Goal: Task Accomplishment & Management: Use online tool/utility

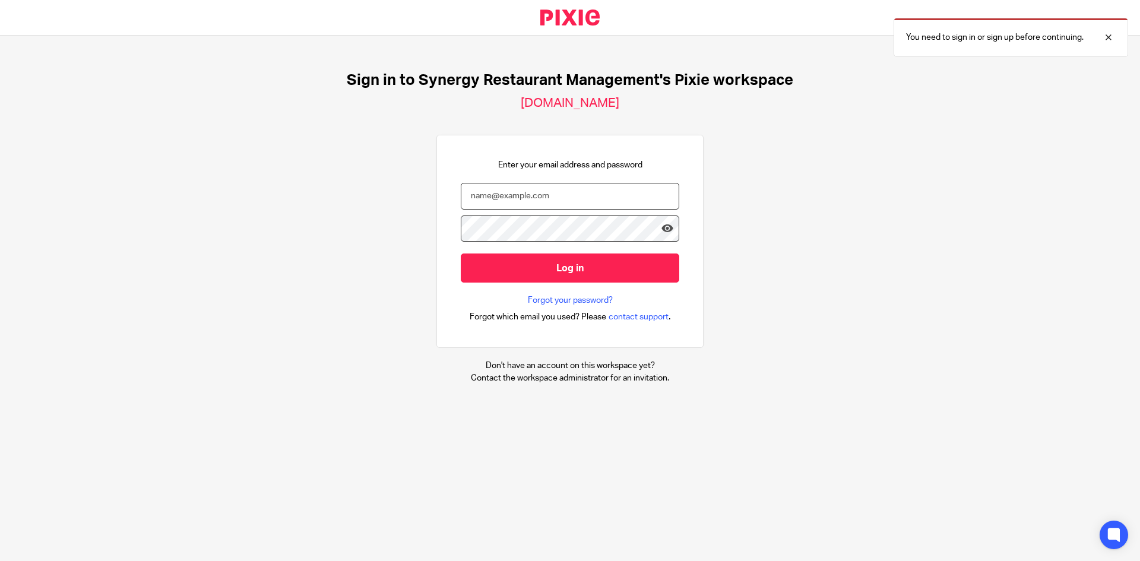
type input "[EMAIL_ADDRESS][DOMAIN_NAME]"
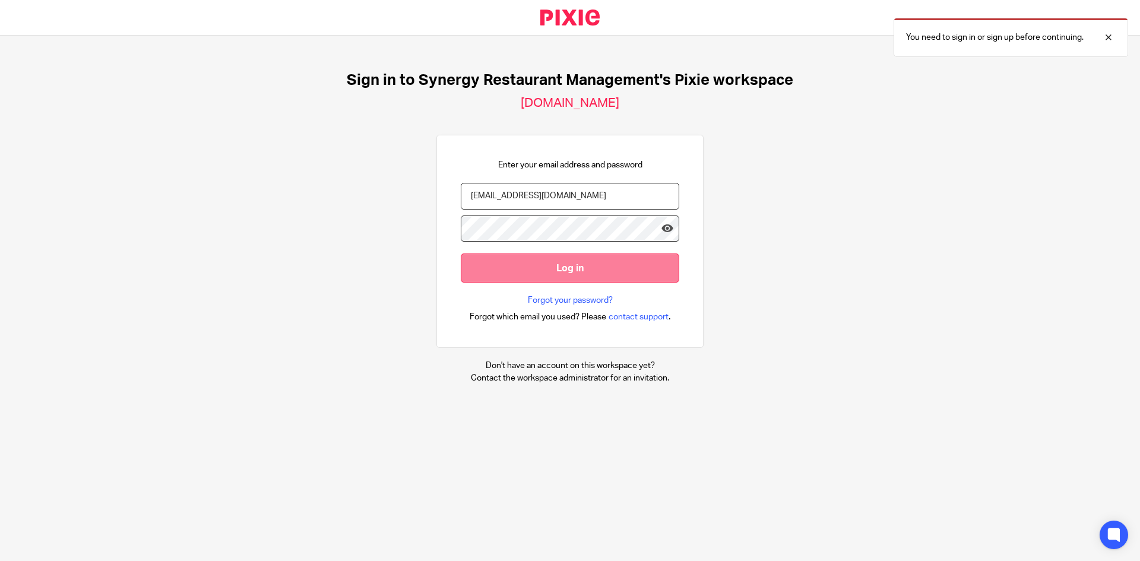
click at [584, 273] on input "Log in" at bounding box center [570, 267] width 218 height 29
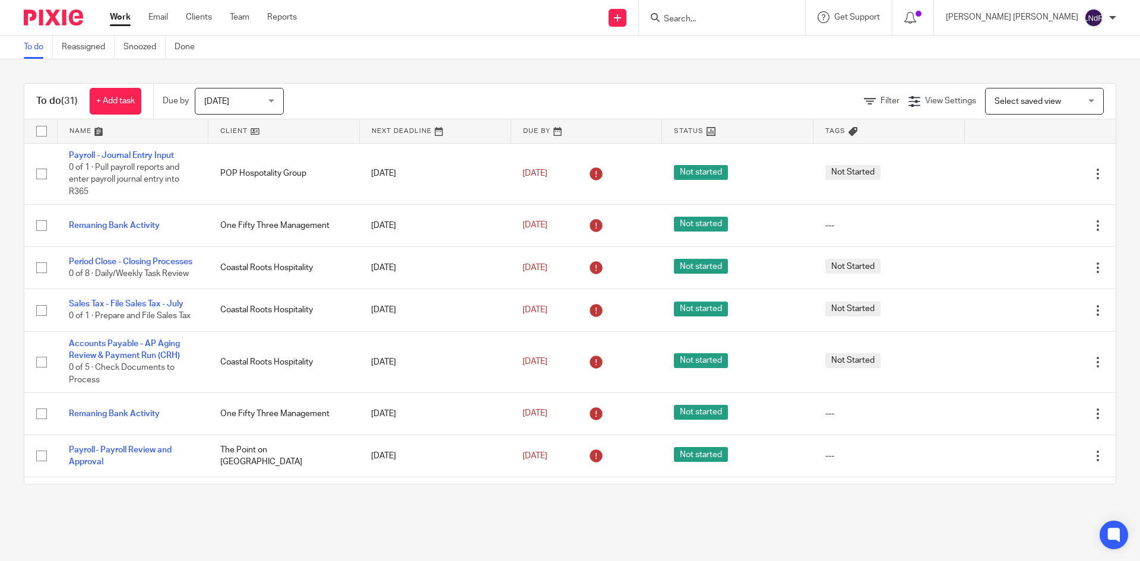
click at [233, 18] on link "Team" at bounding box center [240, 17] width 20 height 12
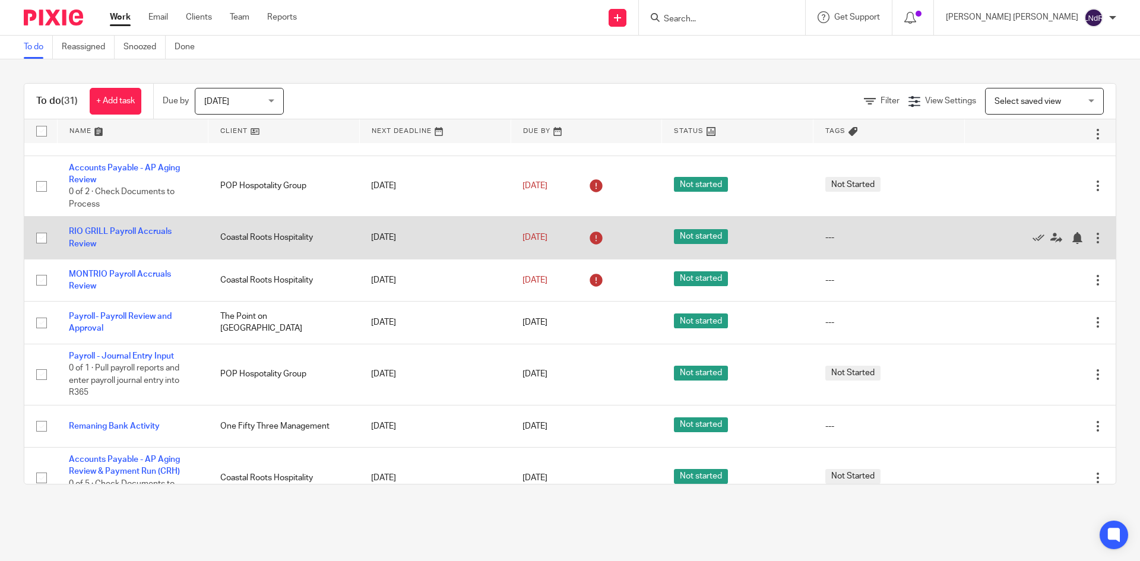
scroll to position [1126, 0]
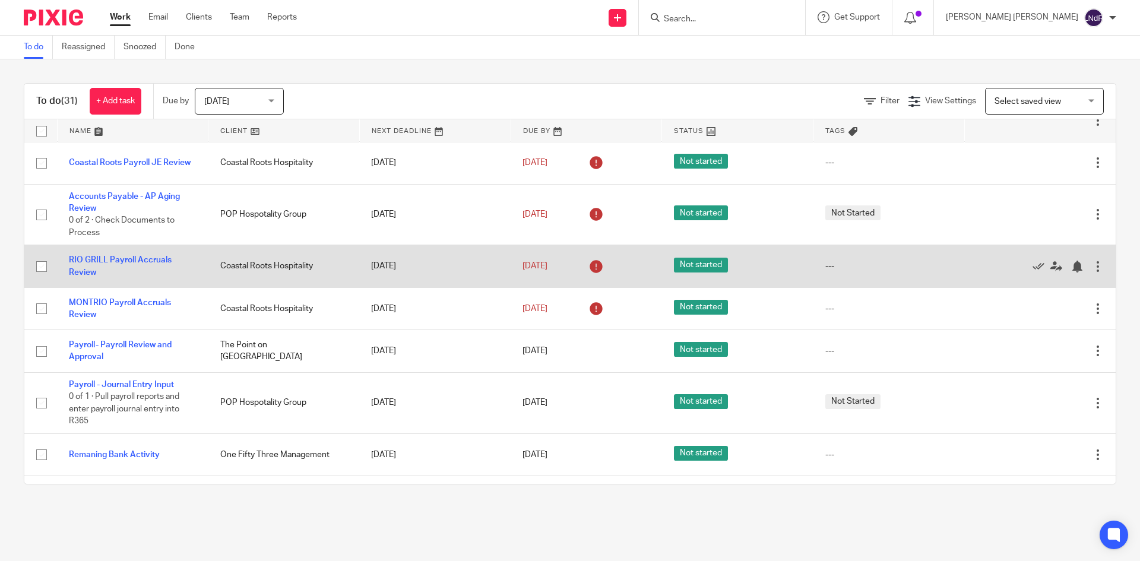
drag, startPoint x: 44, startPoint y: 318, endPoint x: 43, endPoint y: 286, distance: 31.5
click at [44, 318] on input "checkbox" at bounding box center [41, 308] width 23 height 23
checkbox input "true"
click at [42, 274] on input "checkbox" at bounding box center [41, 266] width 23 height 23
checkbox input "true"
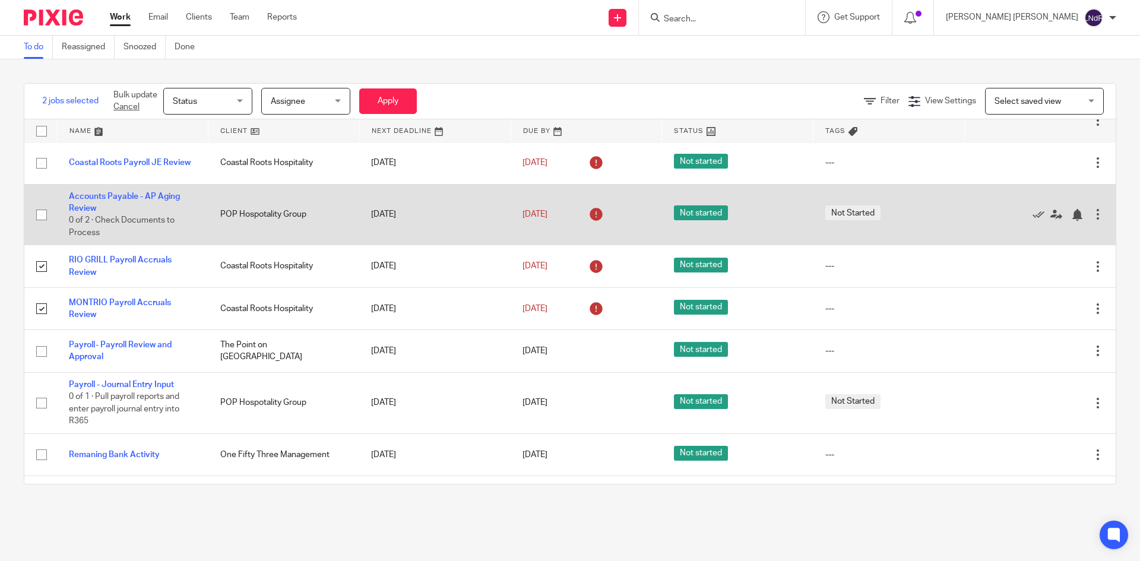
click at [42, 224] on input "checkbox" at bounding box center [41, 215] width 23 height 23
checkbox input "true"
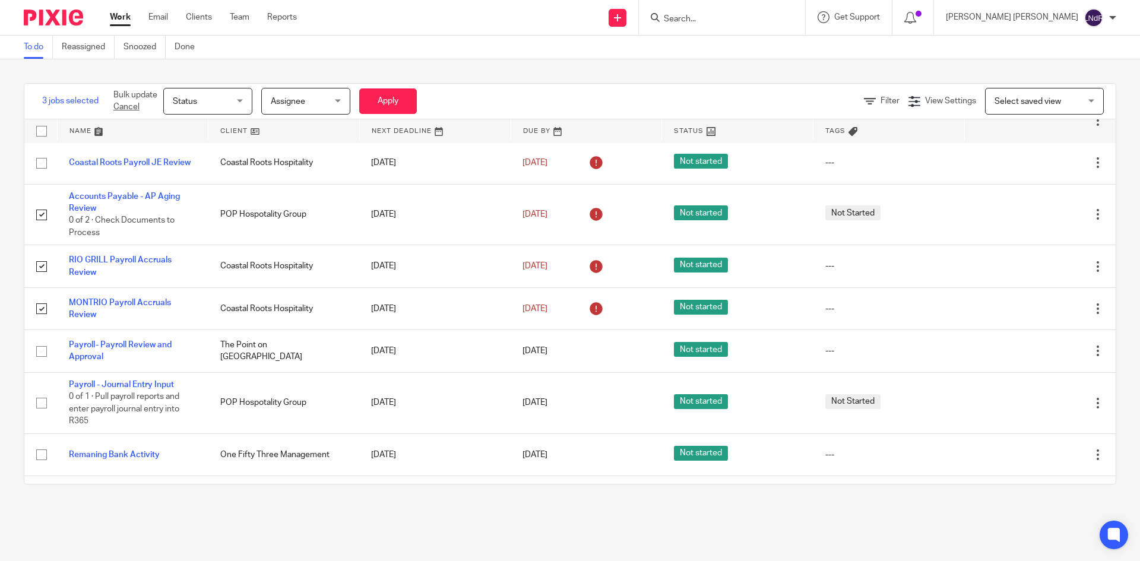
click at [234, 99] on span "Status" at bounding box center [204, 100] width 63 height 25
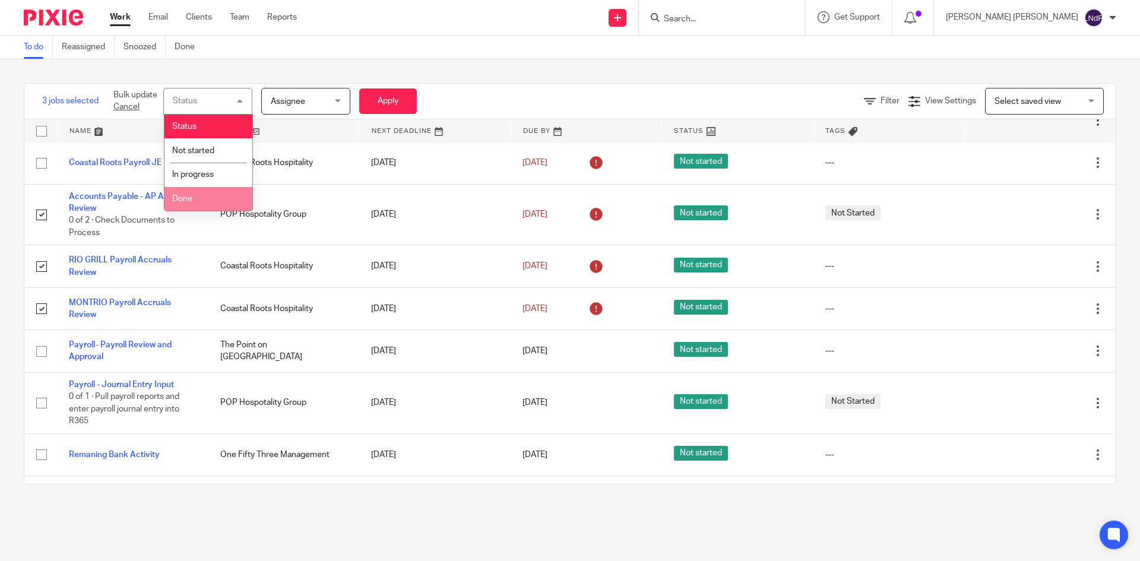
click at [201, 200] on li "Done" at bounding box center [208, 199] width 88 height 24
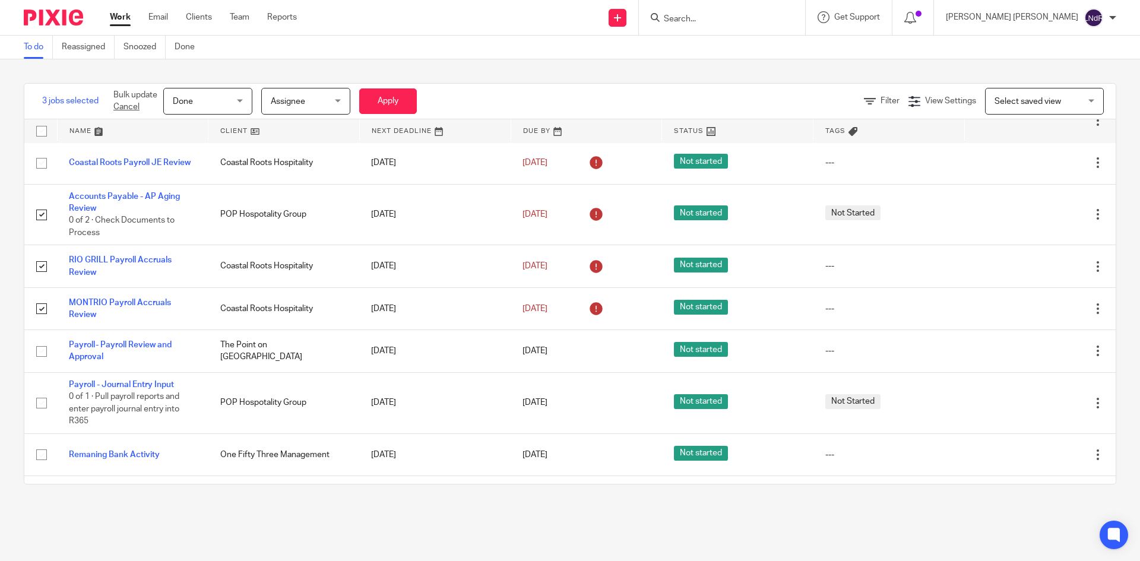
click at [337, 100] on div "Assignee Assignee" at bounding box center [305, 101] width 89 height 27
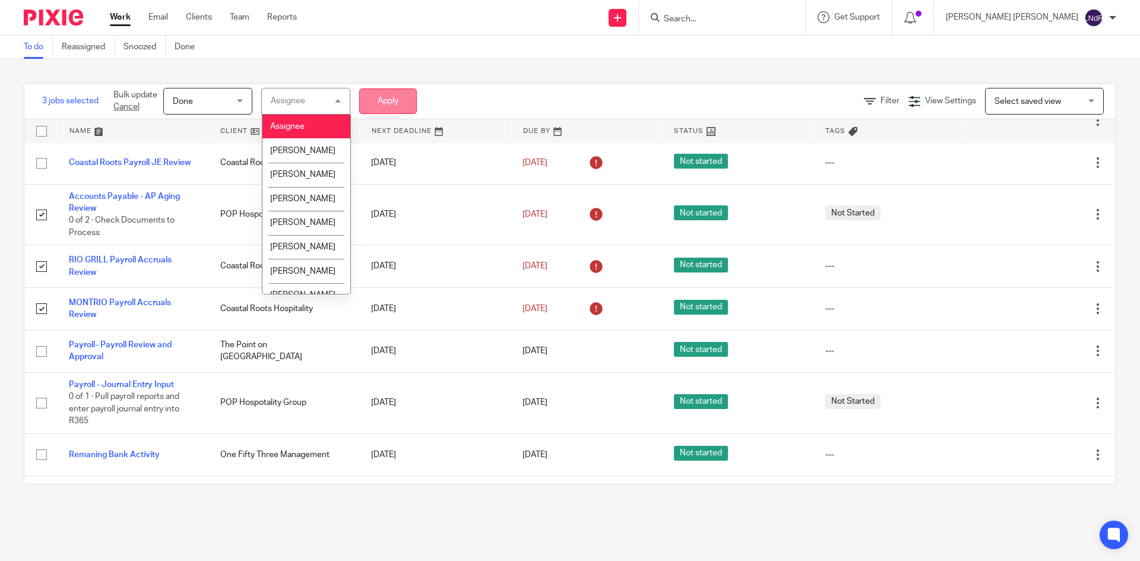
click at [378, 96] on button "Apply" at bounding box center [388, 101] width 58 height 26
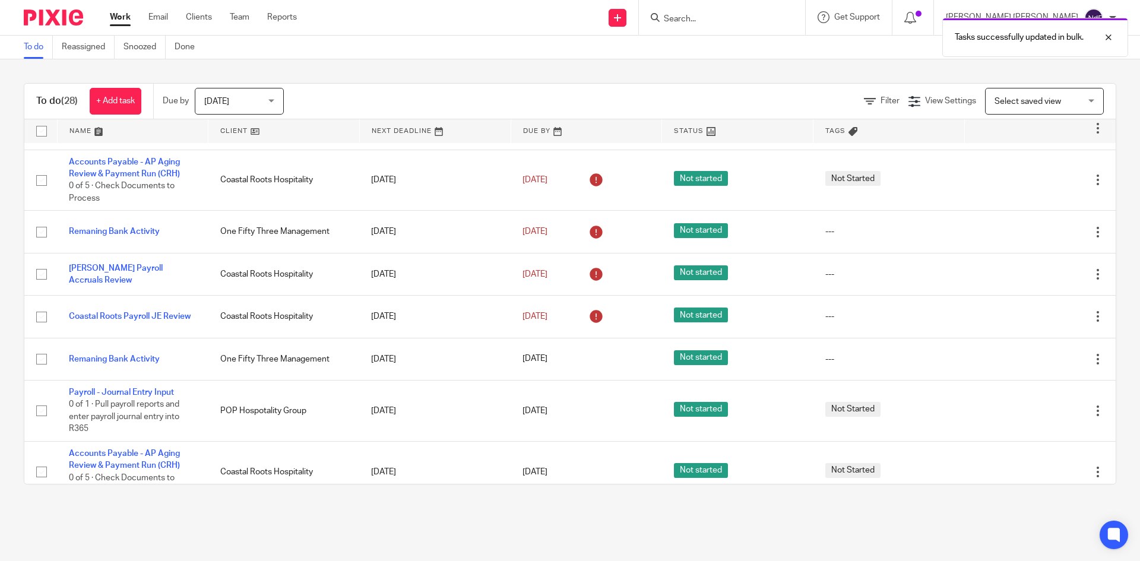
scroll to position [1039, 0]
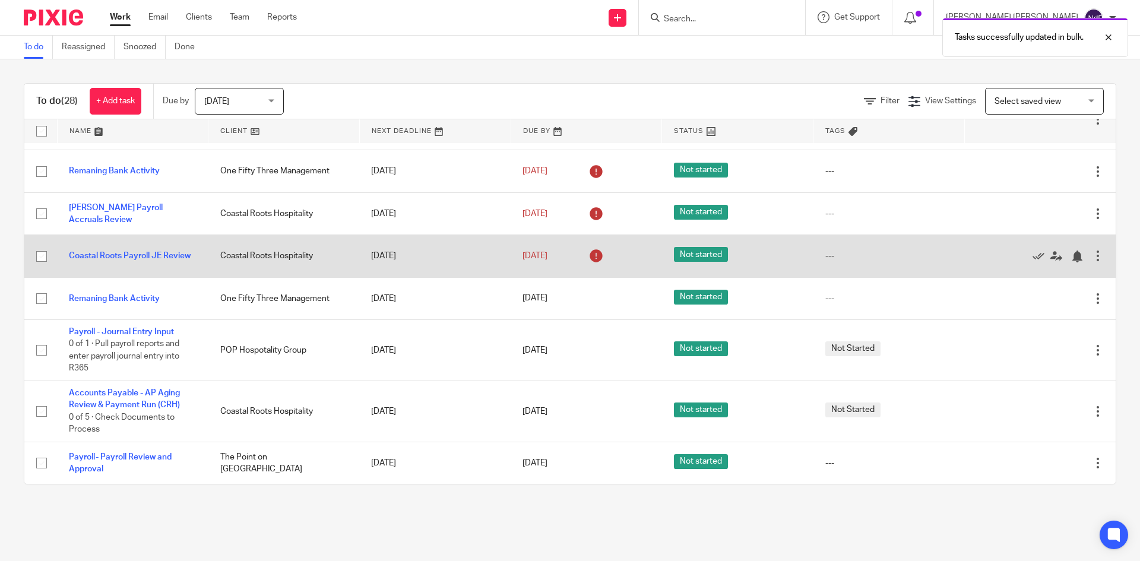
click at [40, 253] on input "checkbox" at bounding box center [41, 256] width 23 height 23
checkbox input "true"
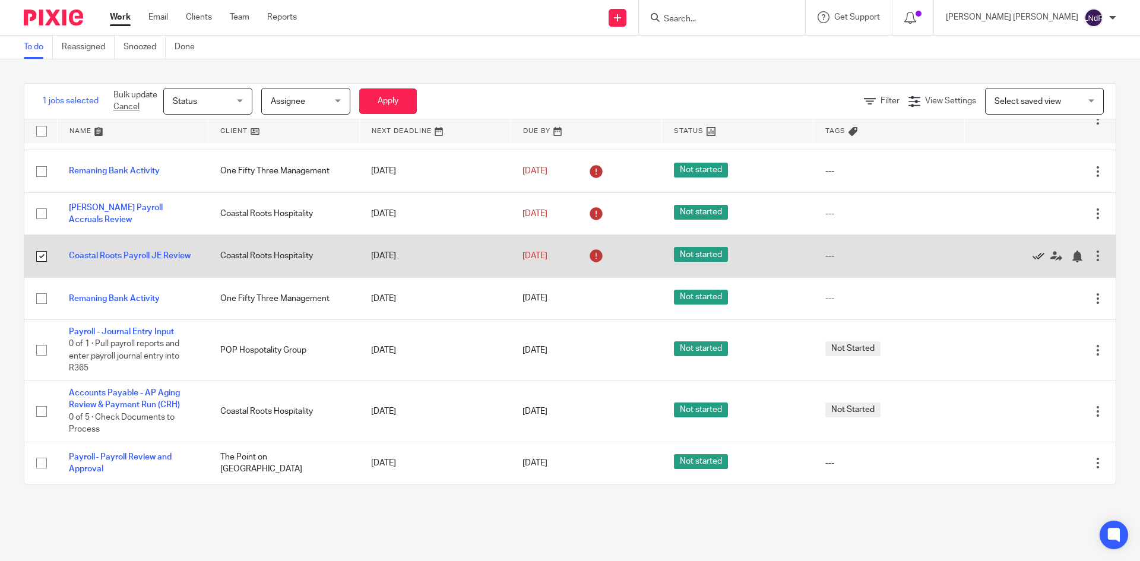
click at [1032, 253] on icon at bounding box center [1038, 256] width 12 height 12
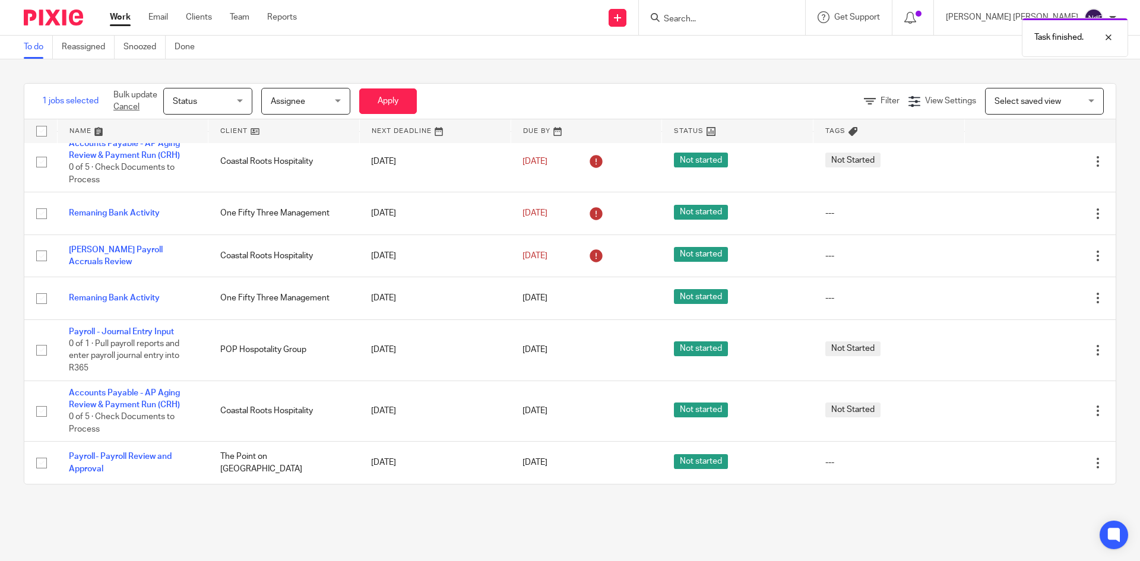
scroll to position [997, 0]
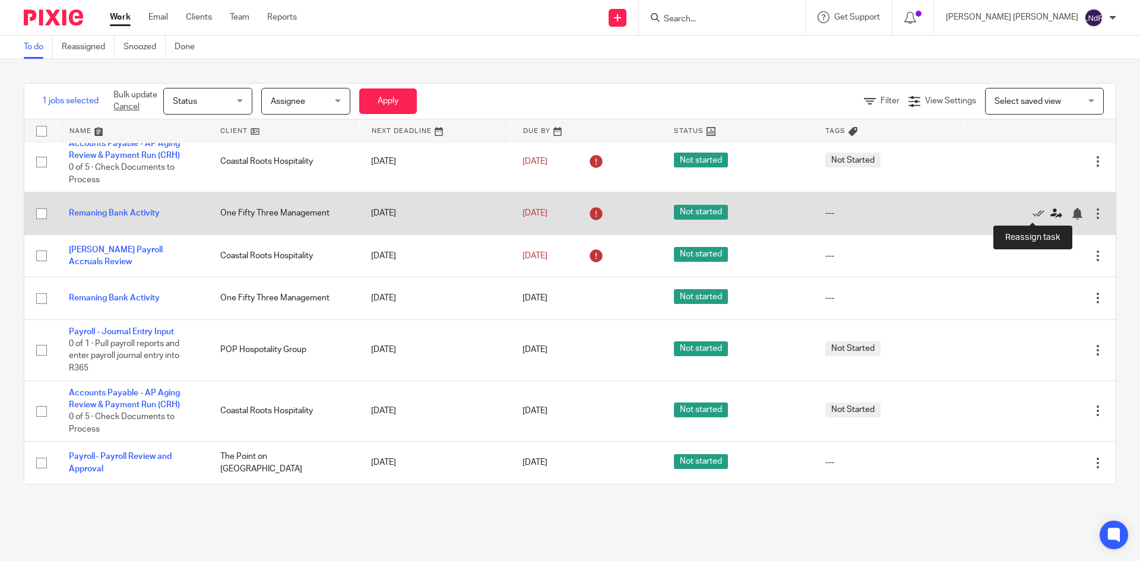
click at [1050, 216] on icon at bounding box center [1056, 214] width 12 height 12
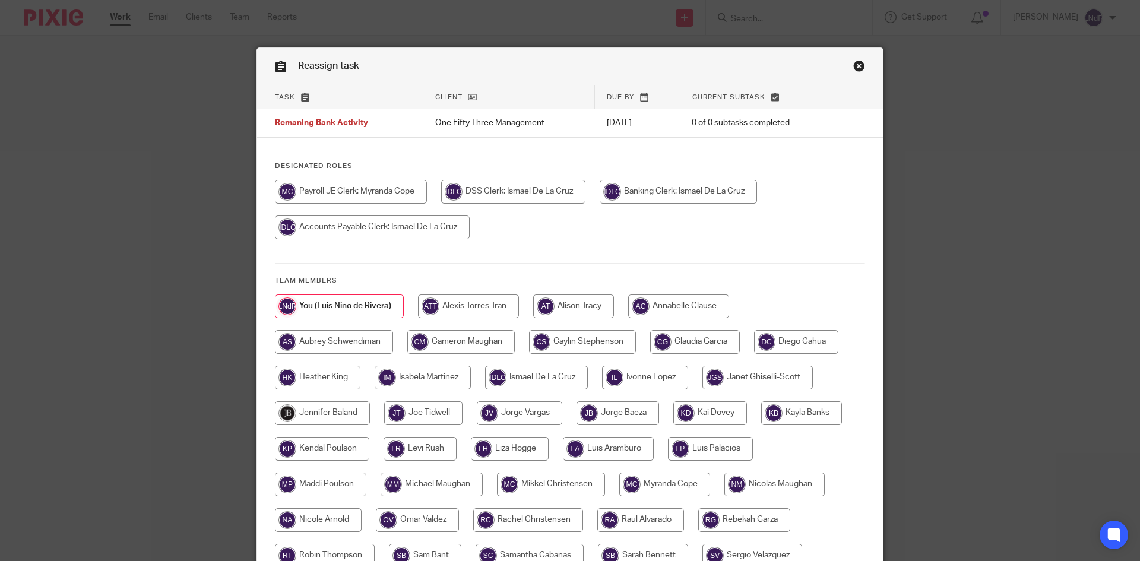
click at [373, 196] on input "radio" at bounding box center [351, 192] width 152 height 24
radio input "true"
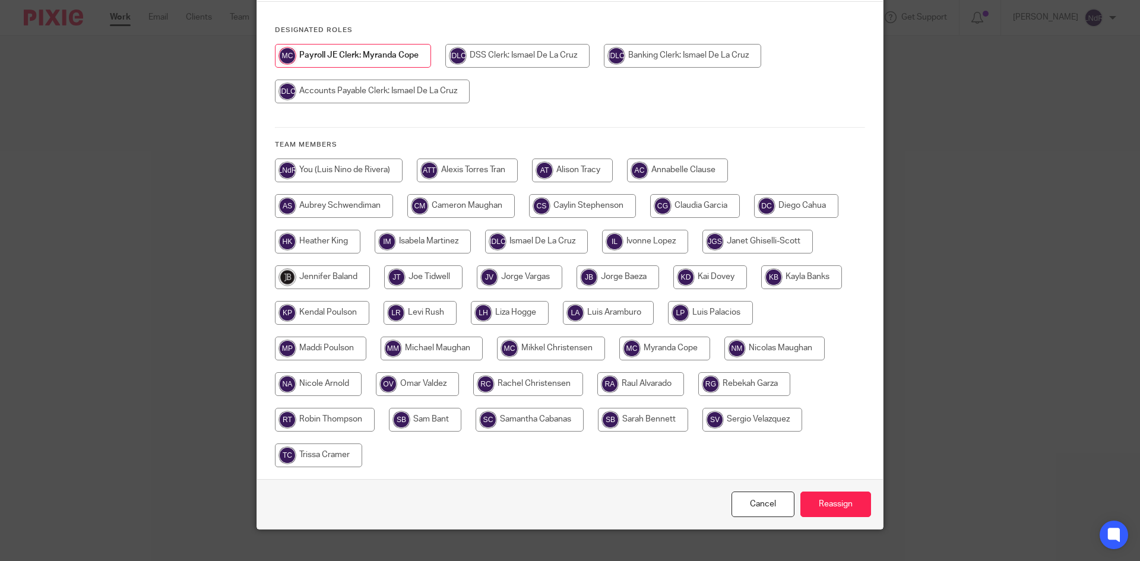
scroll to position [152, 0]
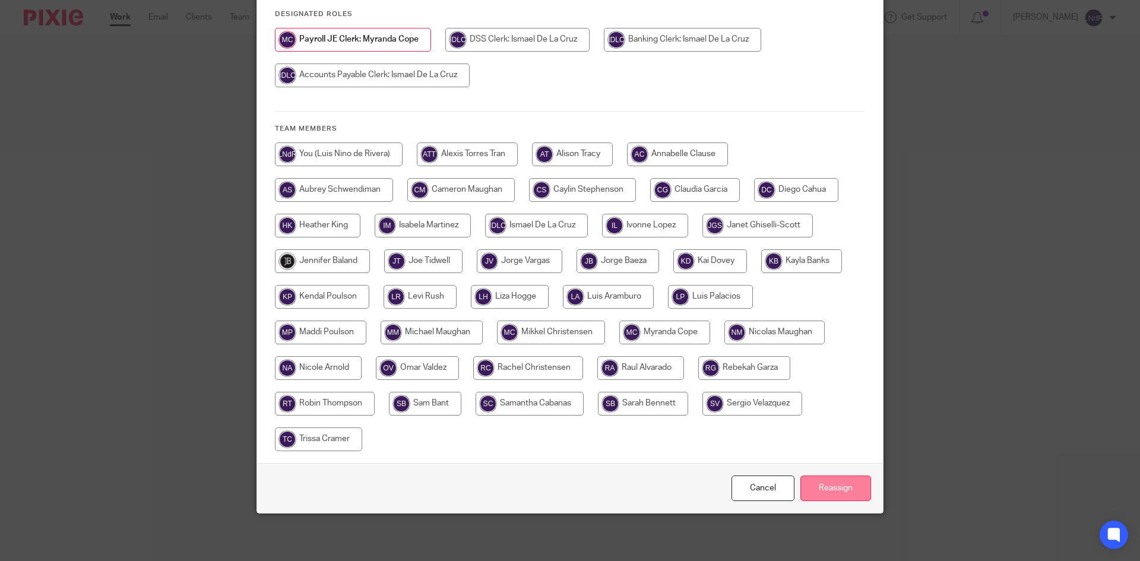
click at [846, 491] on input "Reassign" at bounding box center [835, 488] width 71 height 26
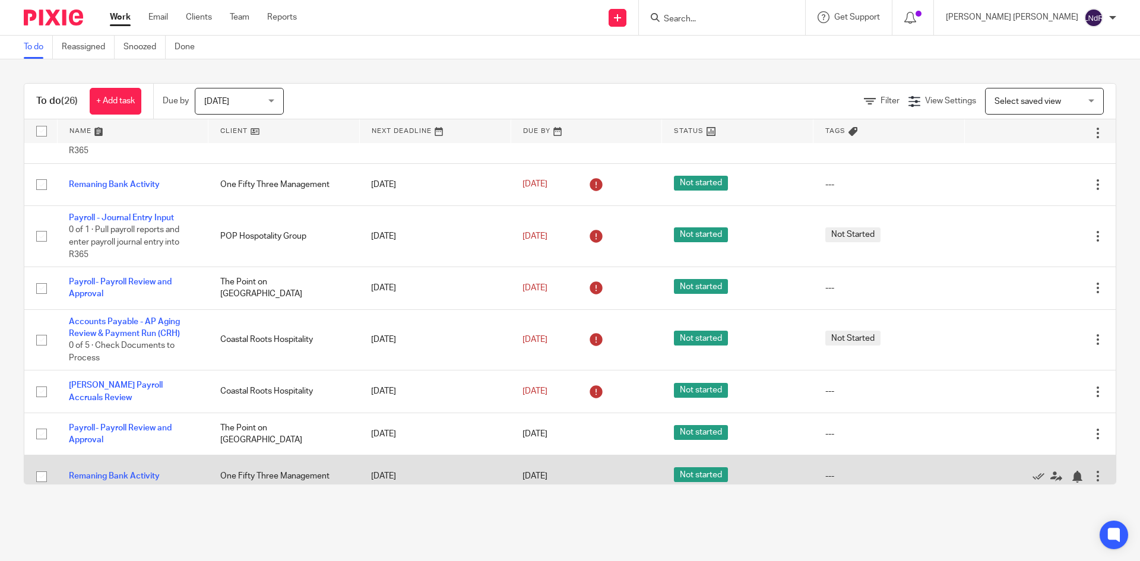
scroll to position [776, 0]
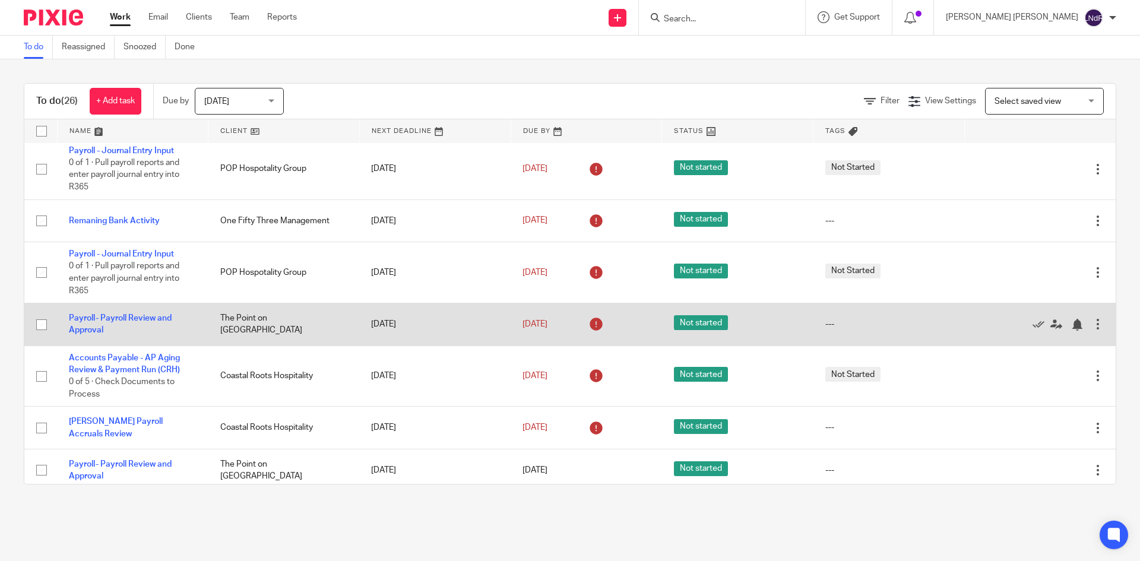
click at [45, 334] on input "checkbox" at bounding box center [41, 324] width 23 height 23
checkbox input "true"
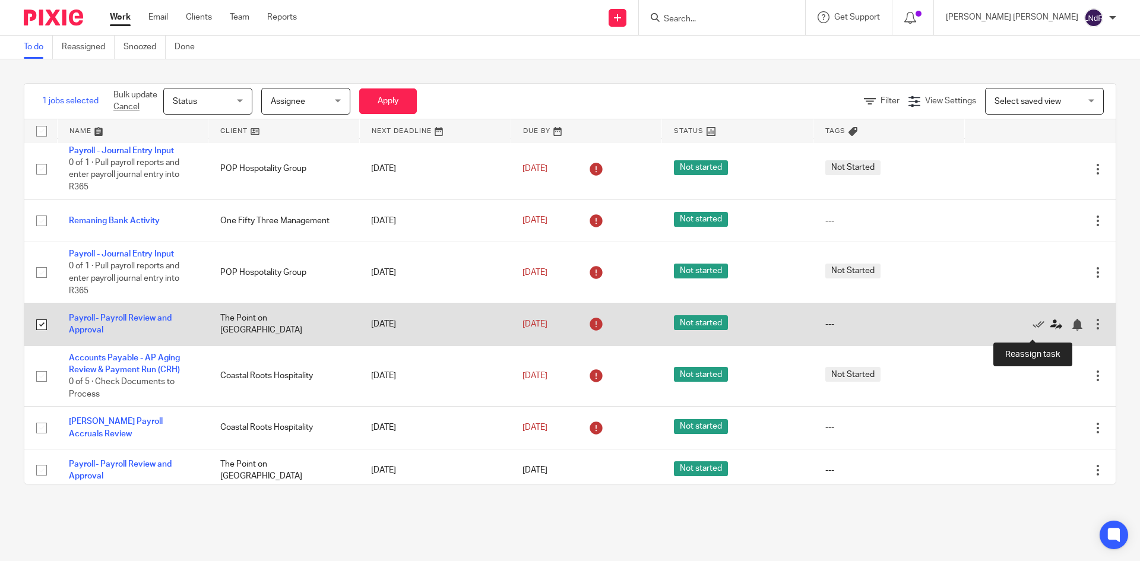
click at [1050, 329] on icon at bounding box center [1056, 325] width 12 height 12
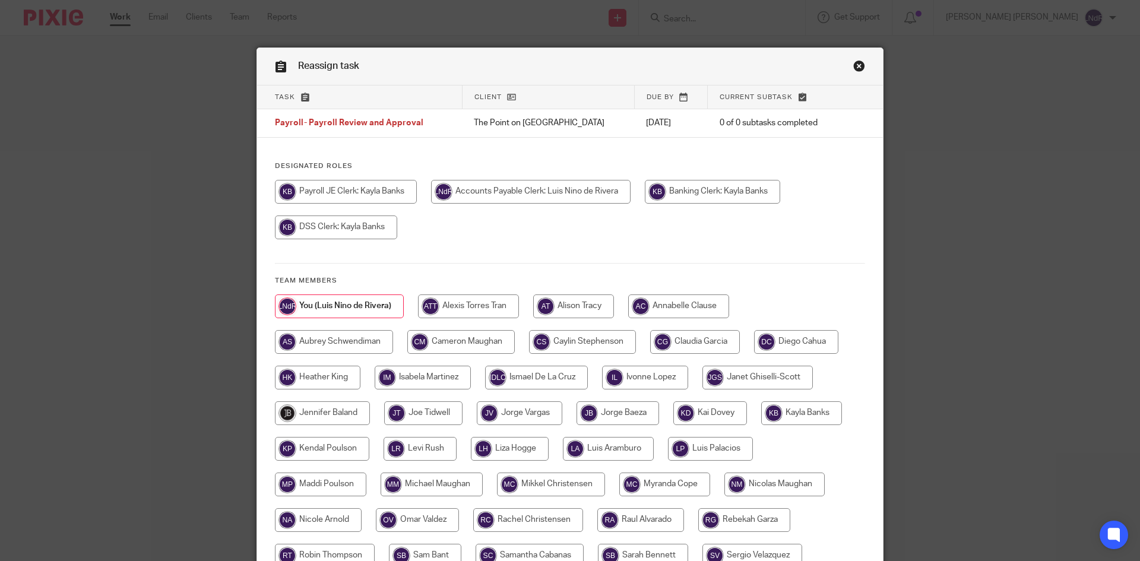
click at [364, 193] on input "radio" at bounding box center [346, 192] width 142 height 24
radio input "true"
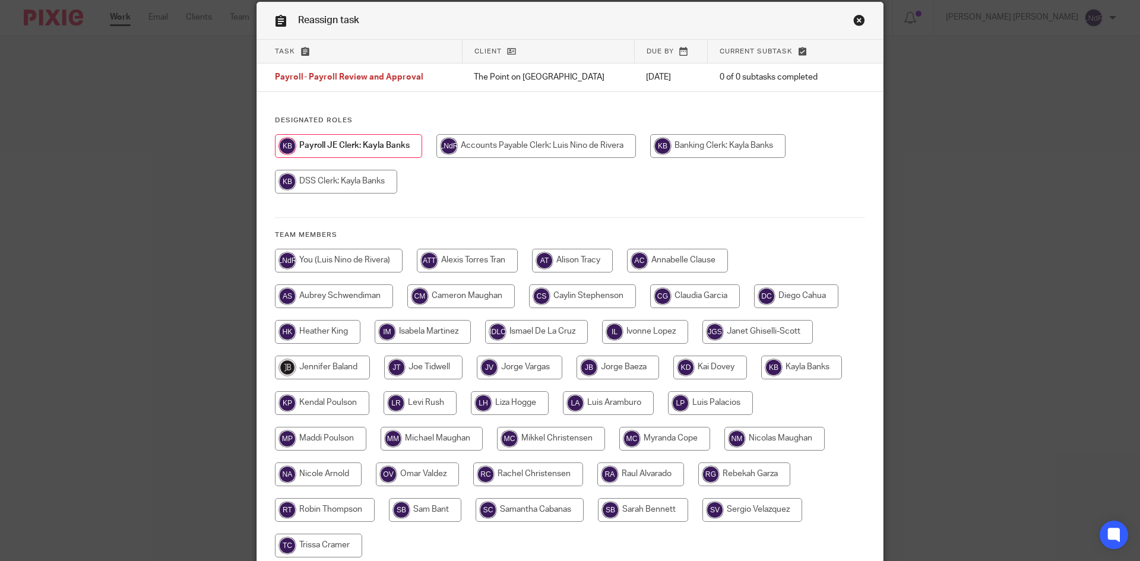
scroll to position [119, 0]
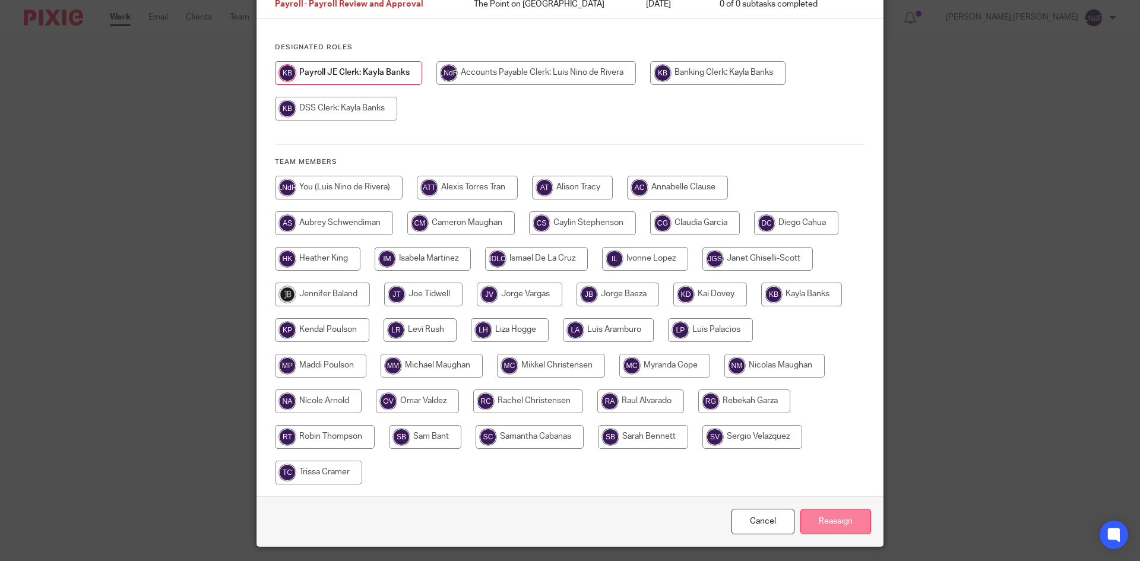
click at [825, 521] on input "Reassign" at bounding box center [835, 522] width 71 height 26
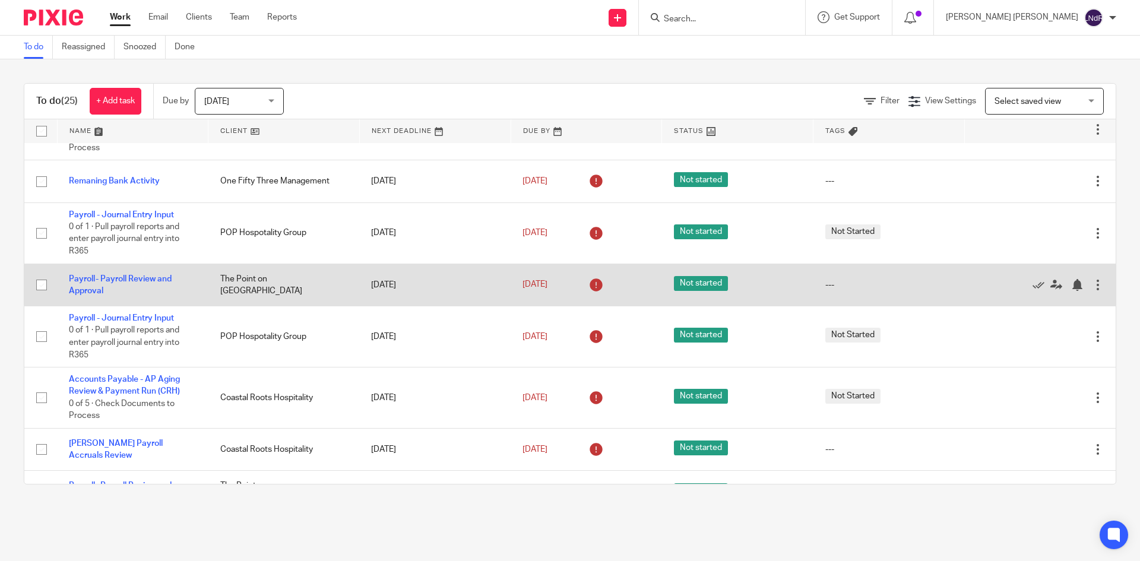
scroll to position [772, 0]
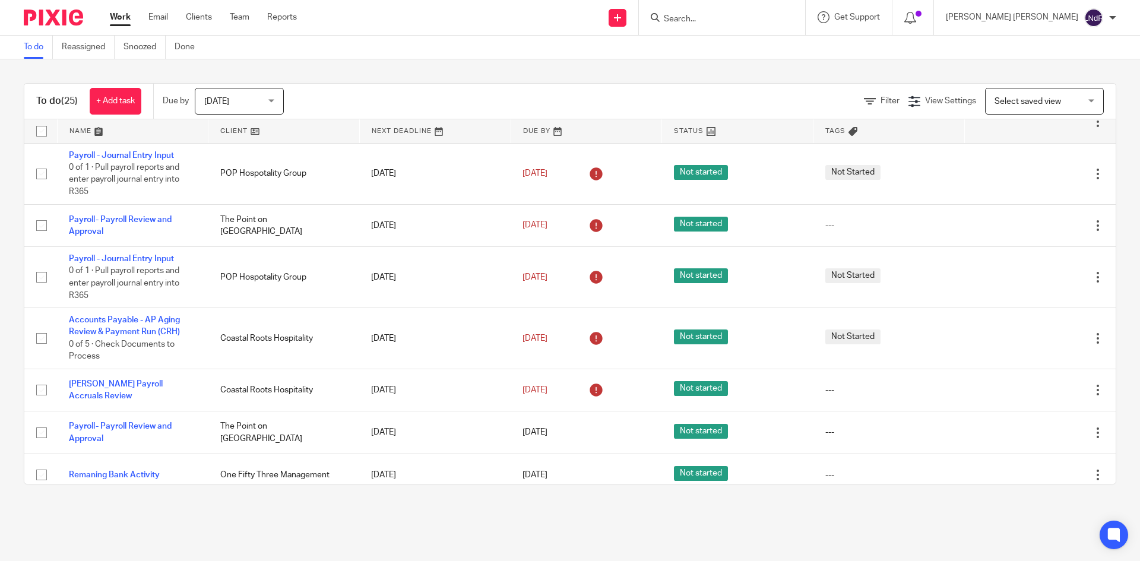
click at [1110, 18] on div at bounding box center [1112, 17] width 7 height 7
click at [963, 49] on div "To do Reassigned Snoozed Done" at bounding box center [570, 48] width 1140 height 24
